Goal: Information Seeking & Learning: Learn about a topic

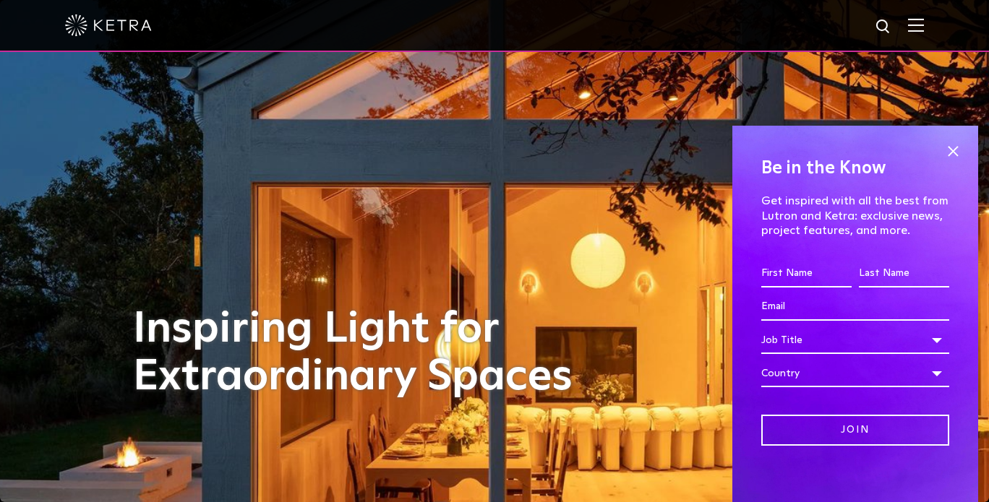
click at [924, 32] on img at bounding box center [916, 25] width 16 height 14
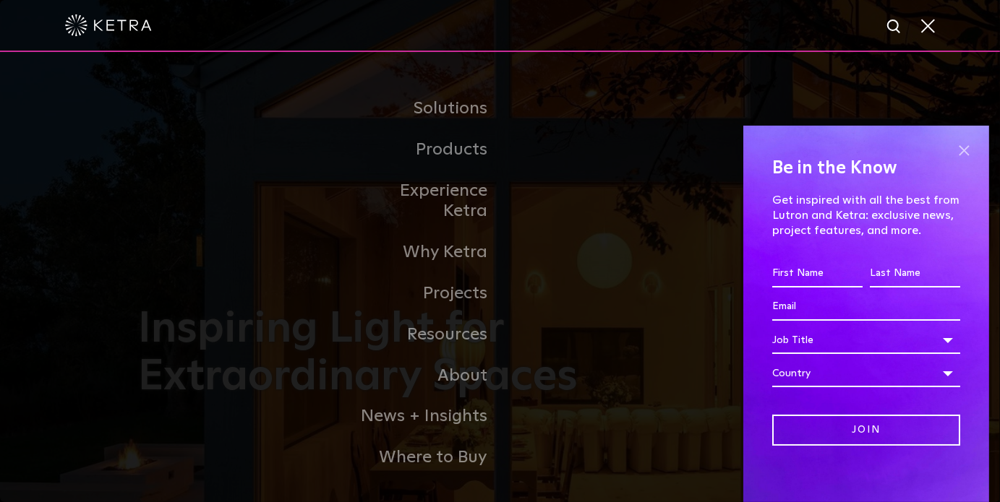
click at [953, 147] on span at bounding box center [964, 151] width 22 height 22
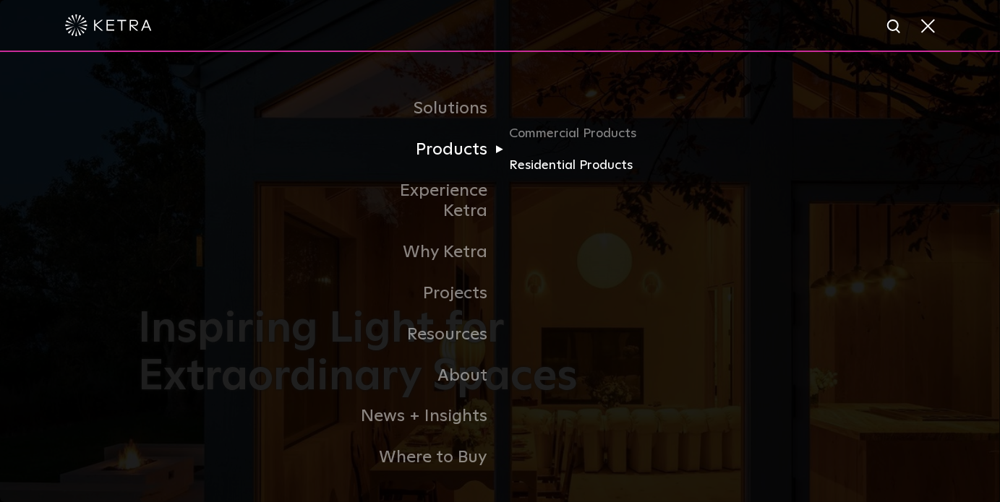
click at [572, 168] on link "Residential Products" at bounding box center [578, 165] width 139 height 21
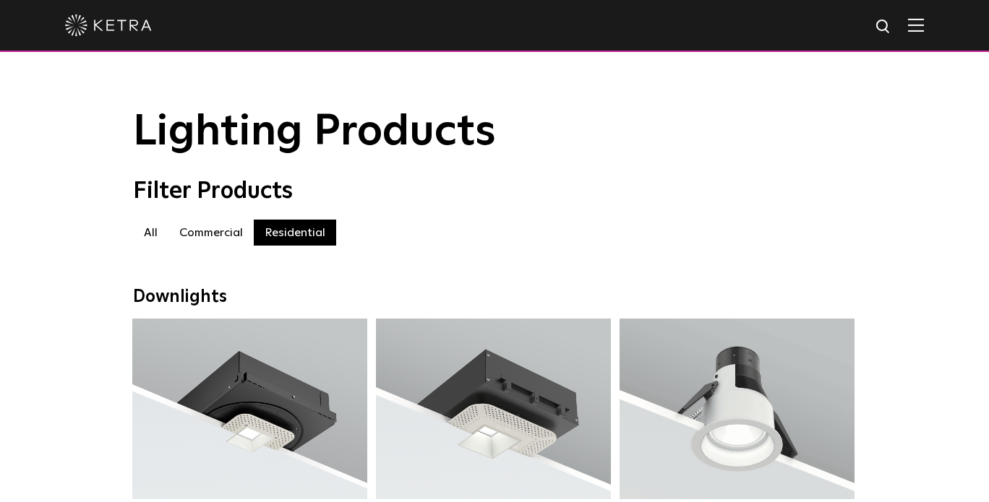
click at [924, 27] on img at bounding box center [916, 25] width 16 height 14
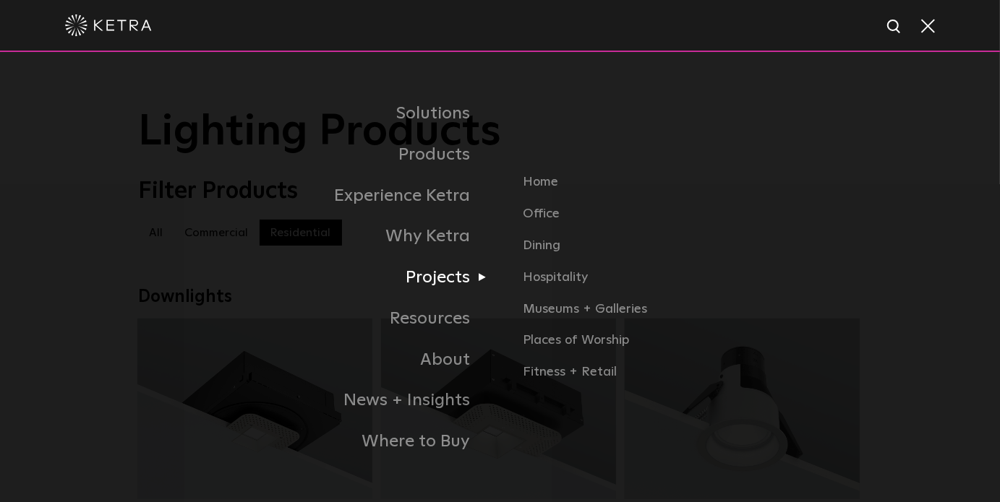
click at [431, 280] on link "Projects" at bounding box center [319, 277] width 361 height 41
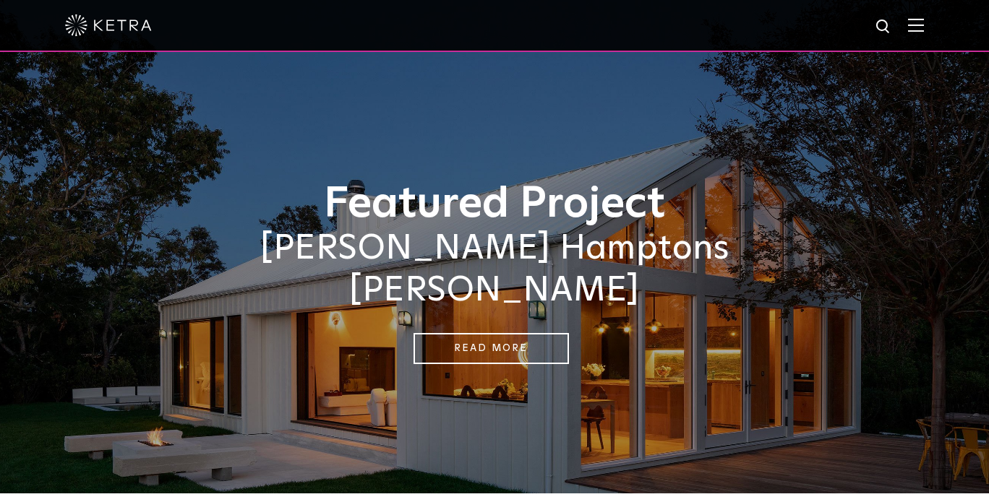
click at [924, 25] on img at bounding box center [916, 25] width 16 height 14
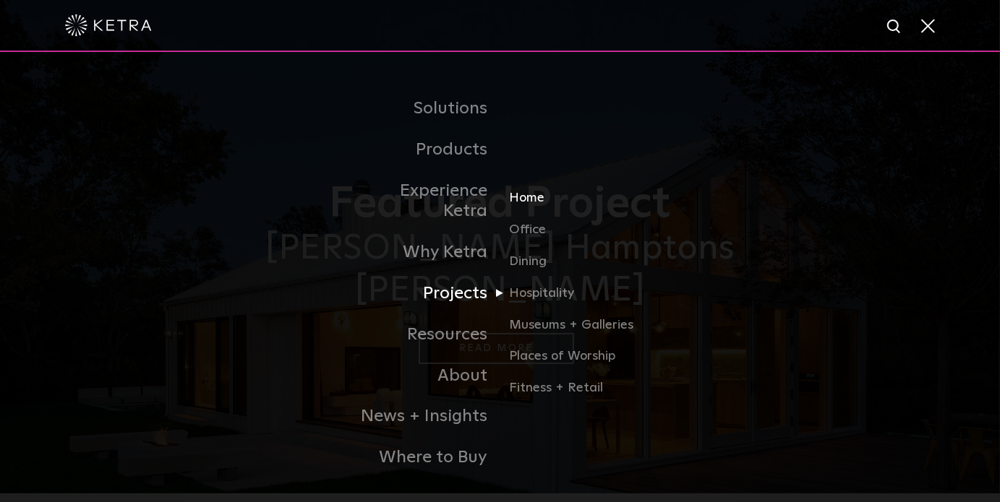
click at [526, 192] on link "Home" at bounding box center [578, 205] width 139 height 32
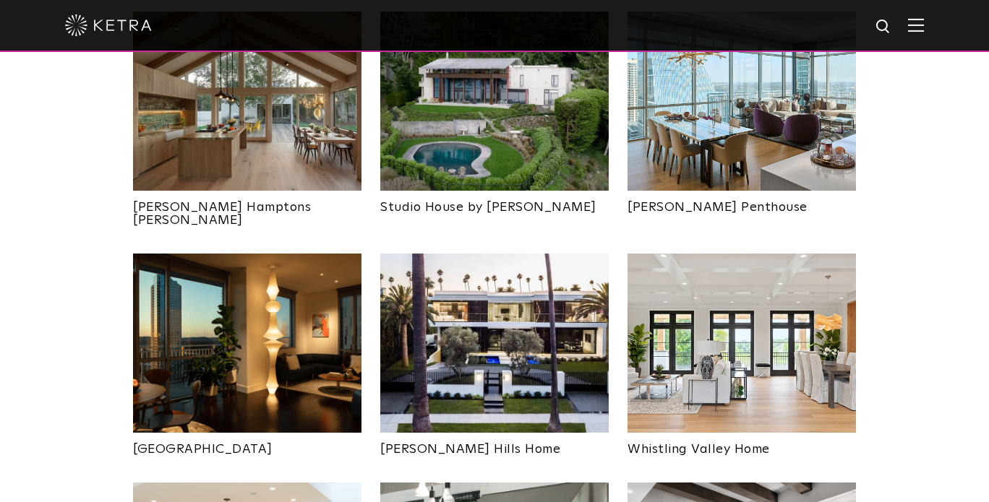
scroll to position [795, 0]
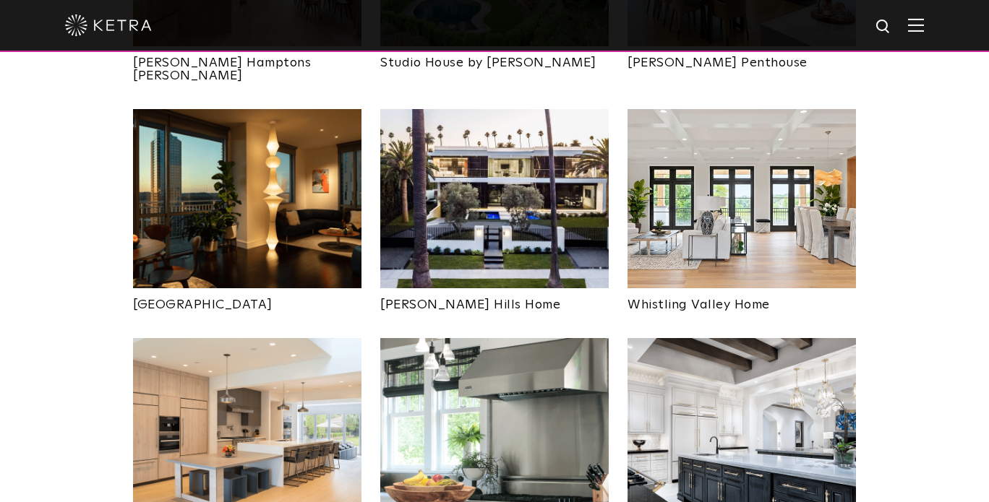
click at [497, 235] on img at bounding box center [494, 198] width 228 height 179
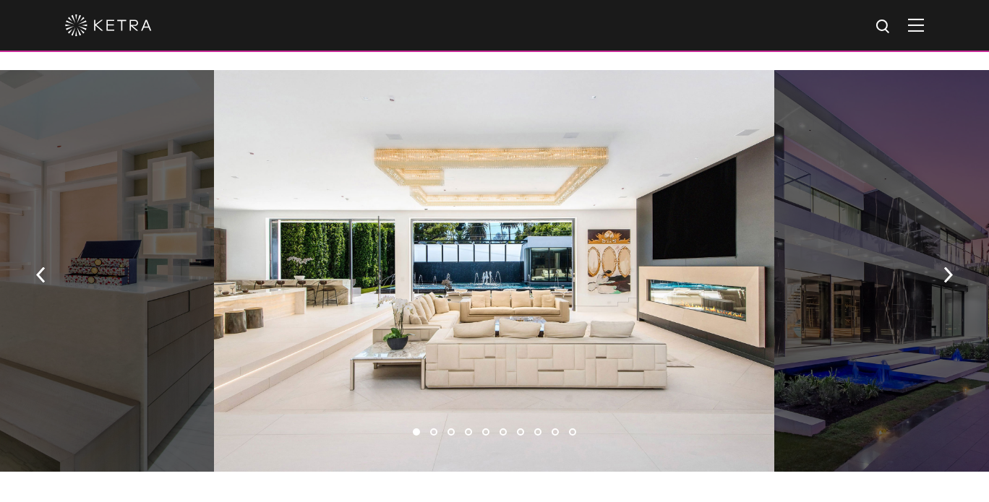
scroll to position [940, 0]
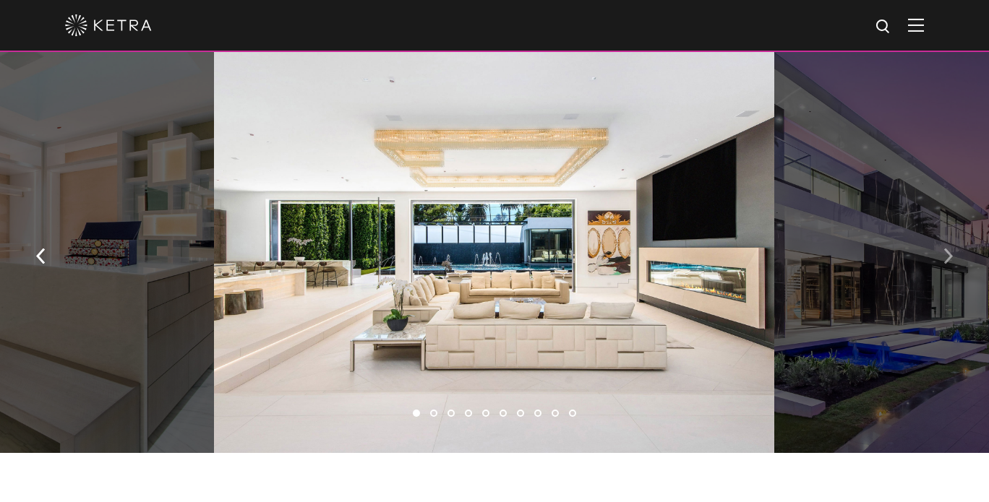
click at [938, 259] on button "button" at bounding box center [947, 256] width 31 height 50
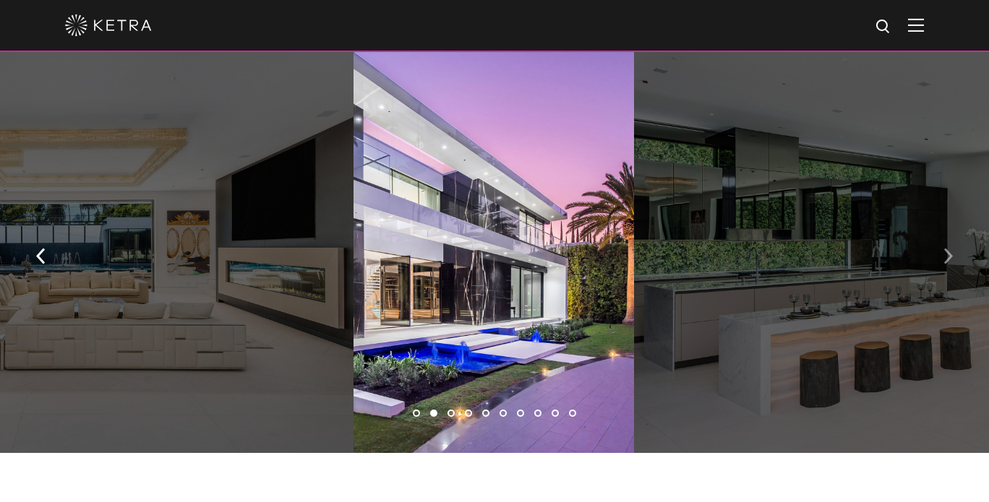
click at [943, 259] on button "button" at bounding box center [947, 256] width 31 height 50
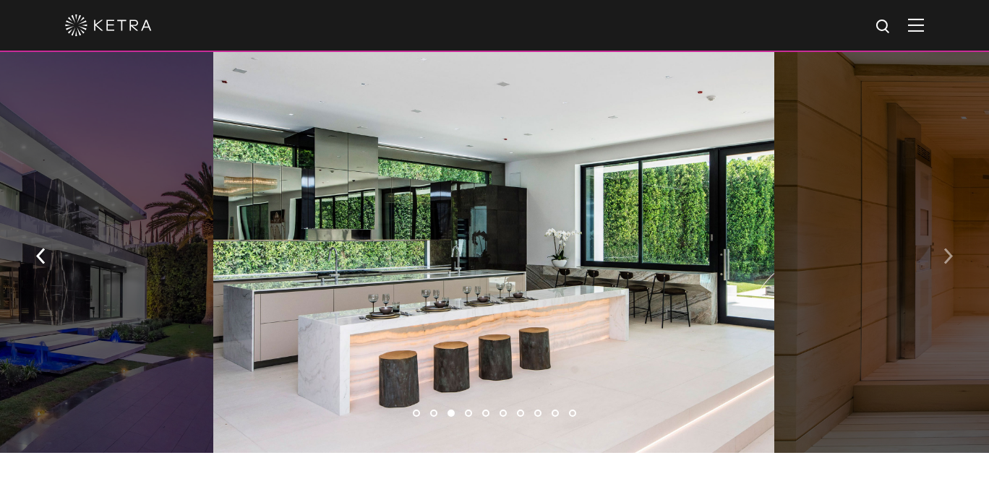
click at [943, 259] on button "button" at bounding box center [947, 256] width 31 height 50
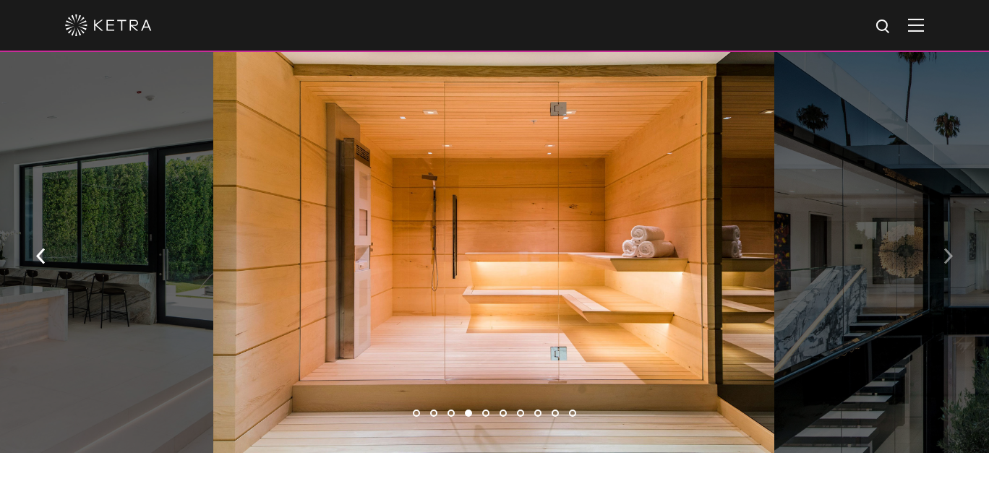
click at [943, 259] on button "button" at bounding box center [947, 256] width 31 height 50
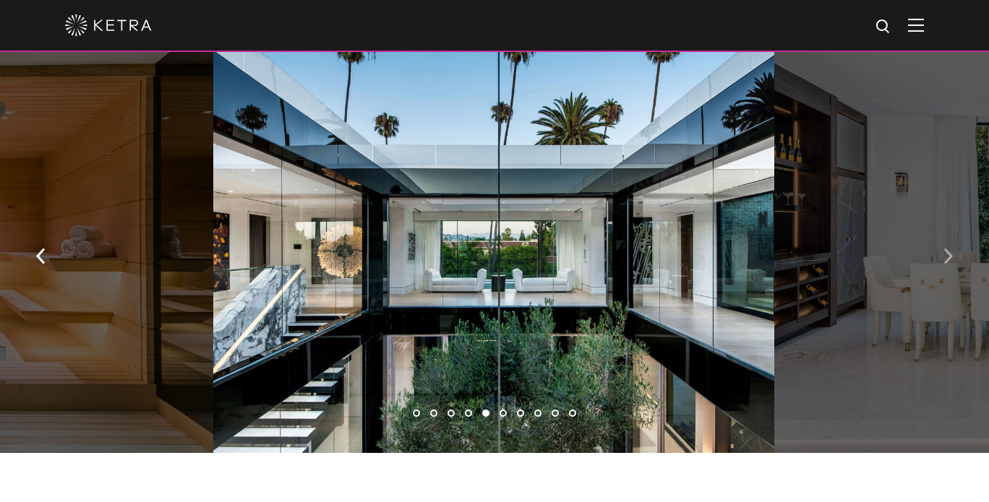
click at [943, 259] on button "button" at bounding box center [947, 256] width 31 height 50
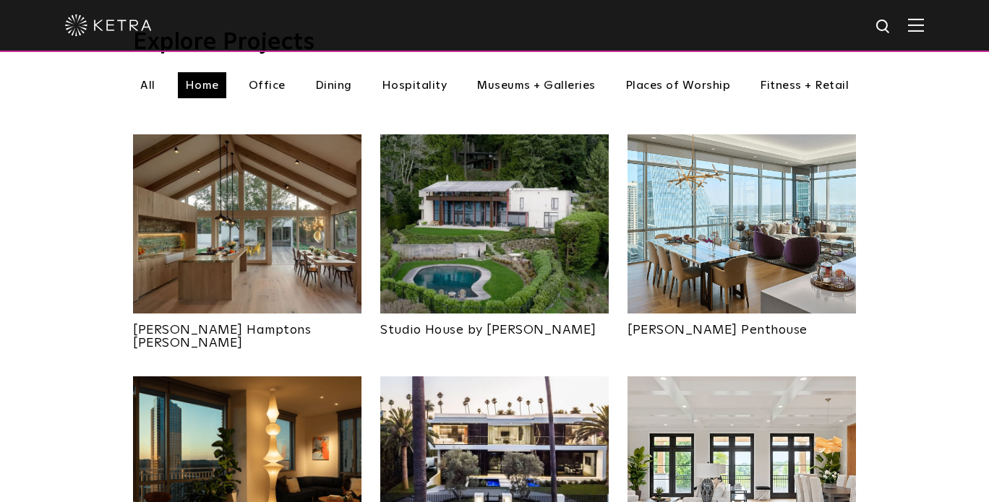
scroll to position [506, 0]
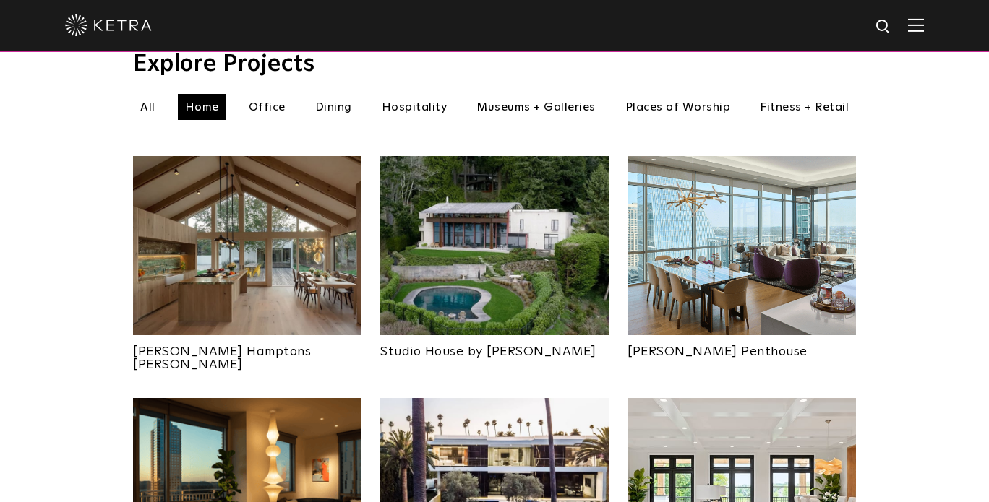
click at [276, 223] on img at bounding box center [247, 245] width 228 height 179
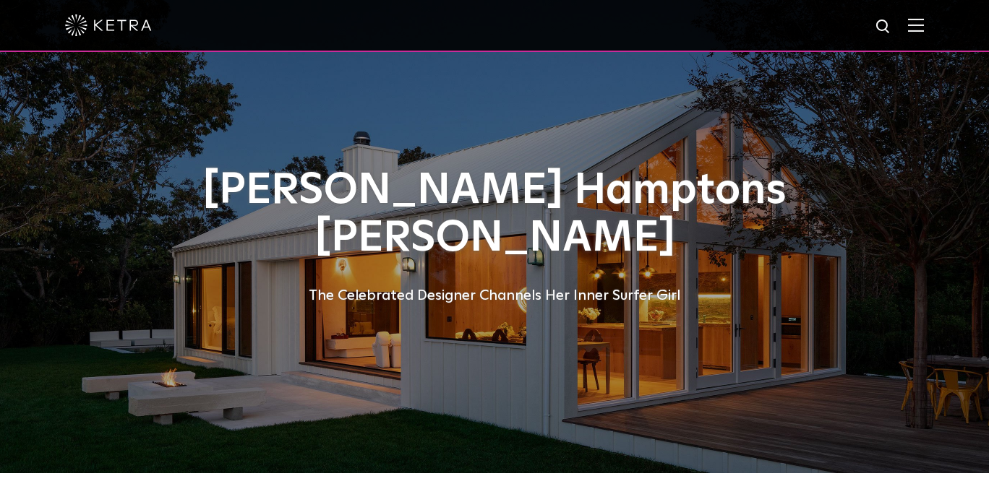
drag, startPoint x: 749, startPoint y: 243, endPoint x: 747, endPoint y: 235, distance: 8.2
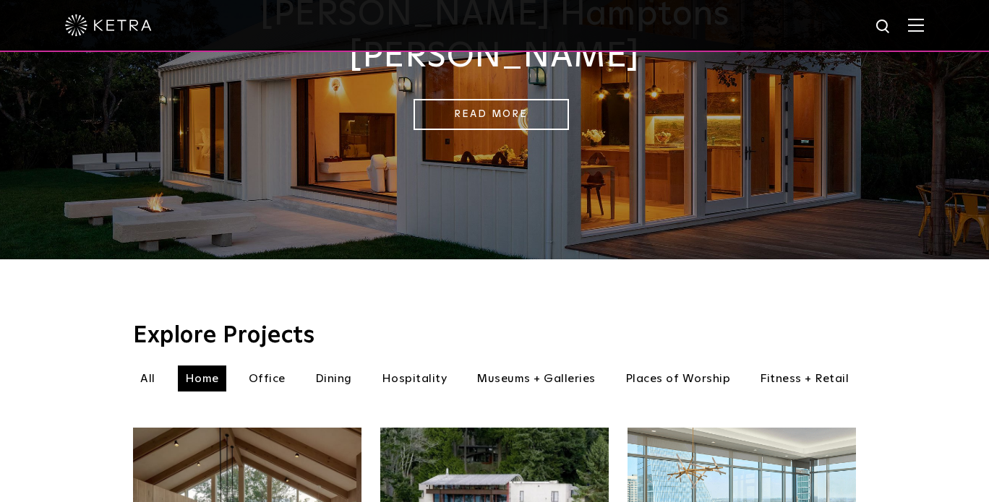
scroll to position [217, 0]
